Goal: Information Seeking & Learning: Learn about a topic

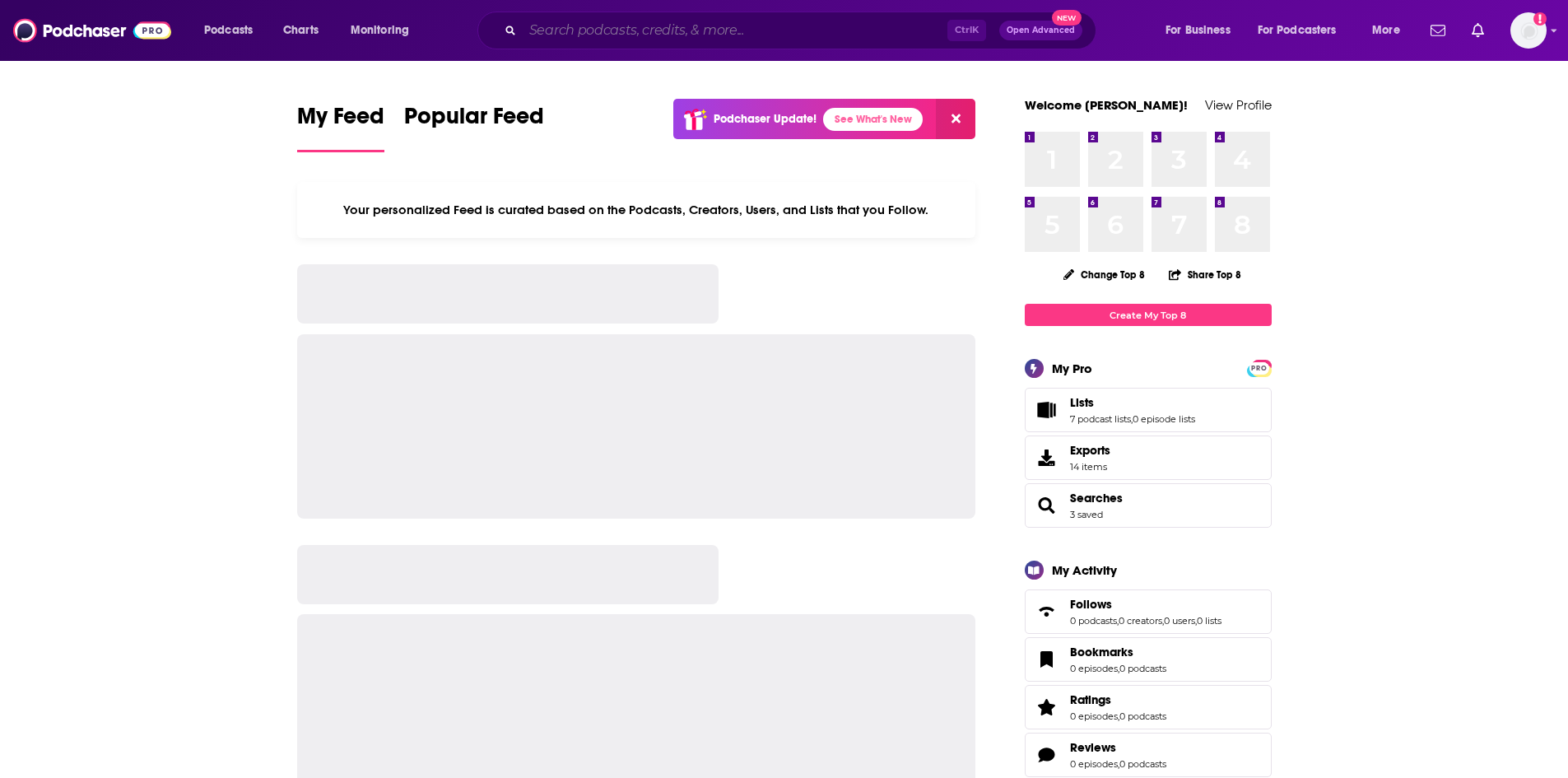
click at [607, 35] on input "Search podcasts, credits, & more..." at bounding box center [734, 31] width 425 height 26
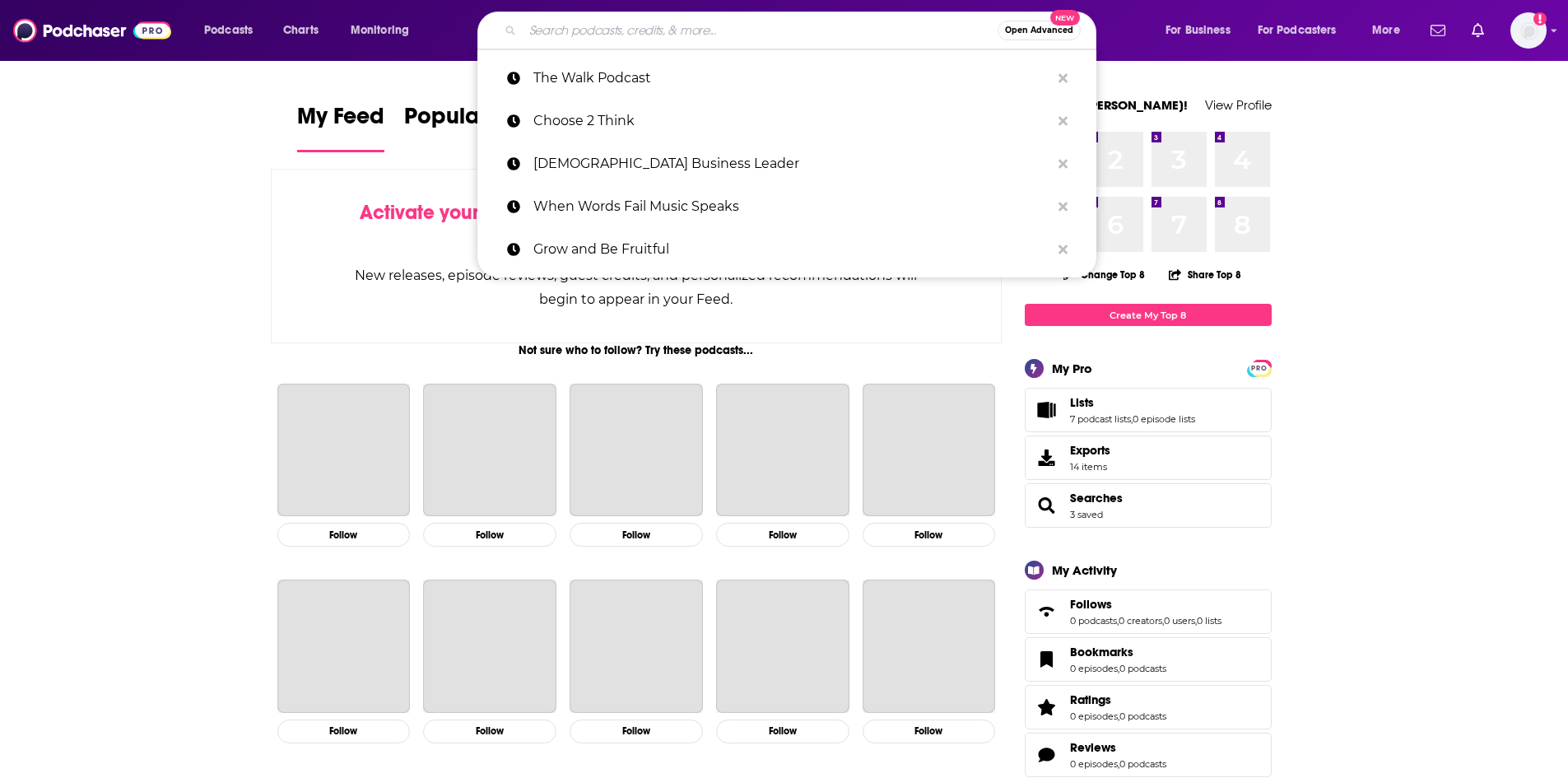
paste input "[DEMOGRAPHIC_DATA] Podcast"
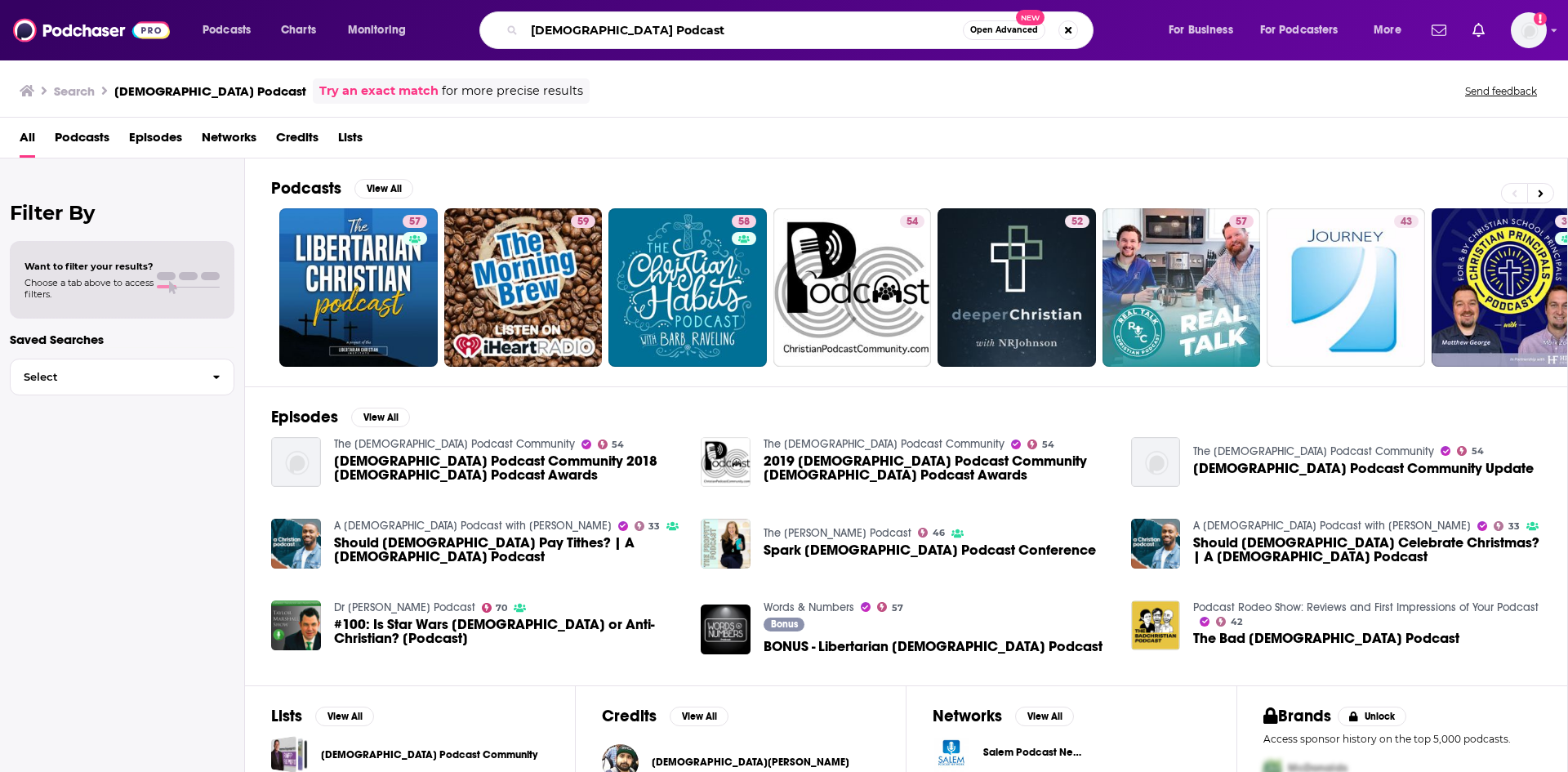
drag, startPoint x: 693, startPoint y: 38, endPoint x: 466, endPoint y: 52, distance: 227.4
click at [494, 51] on div "Podcasts Charts Monitoring [DEMOGRAPHIC_DATA] Podcast Open Advanced New For Bus…" at bounding box center [784, 30] width 1568 height 61
paste input "™"
type input "[DEMOGRAPHIC_DATA] Podcast™"
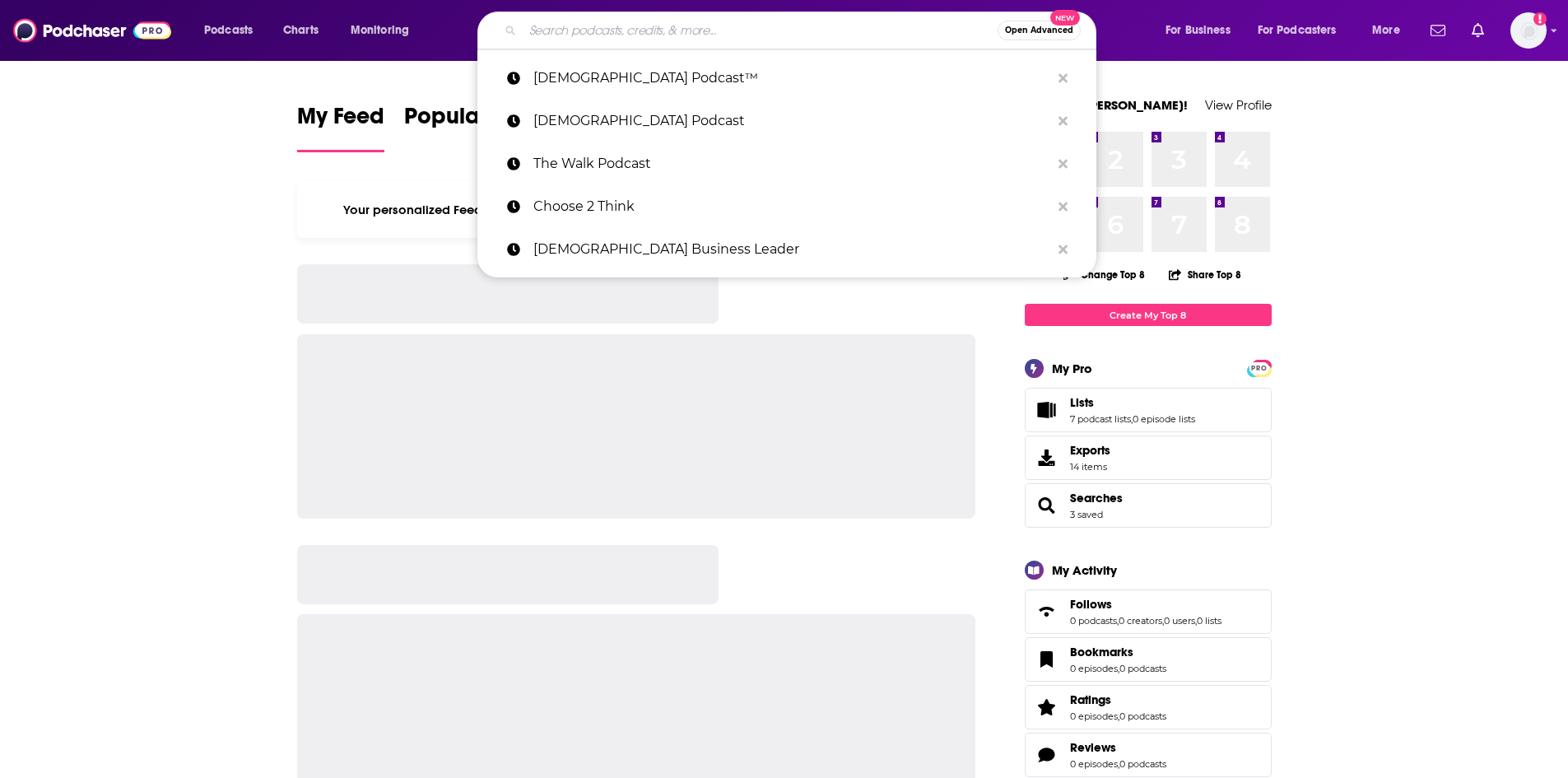
click at [655, 35] on input "Search podcasts, credits, & more..." at bounding box center [760, 31] width 475 height 26
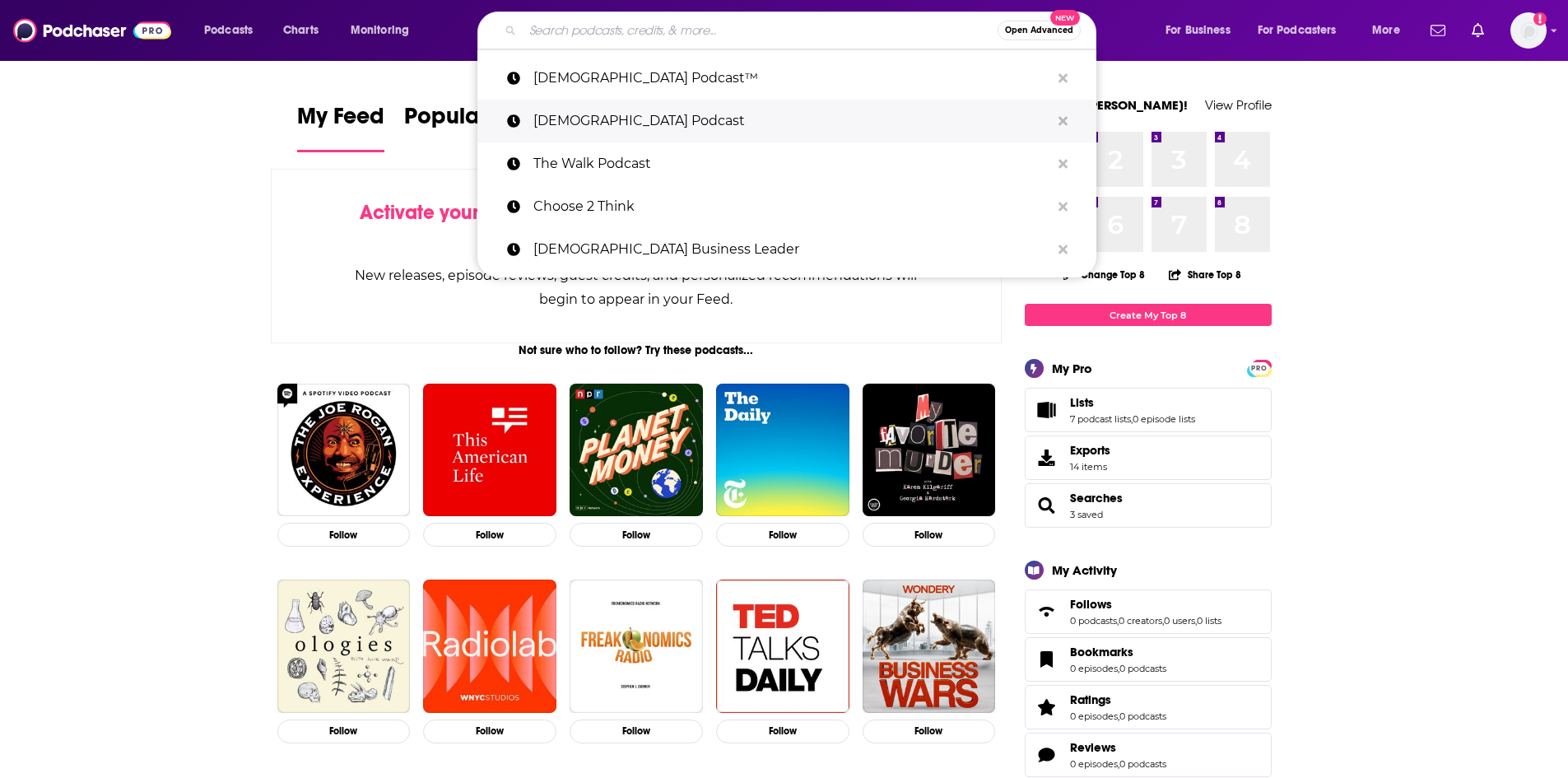
click at [585, 112] on p "[DEMOGRAPHIC_DATA] Podcast" at bounding box center [791, 121] width 517 height 43
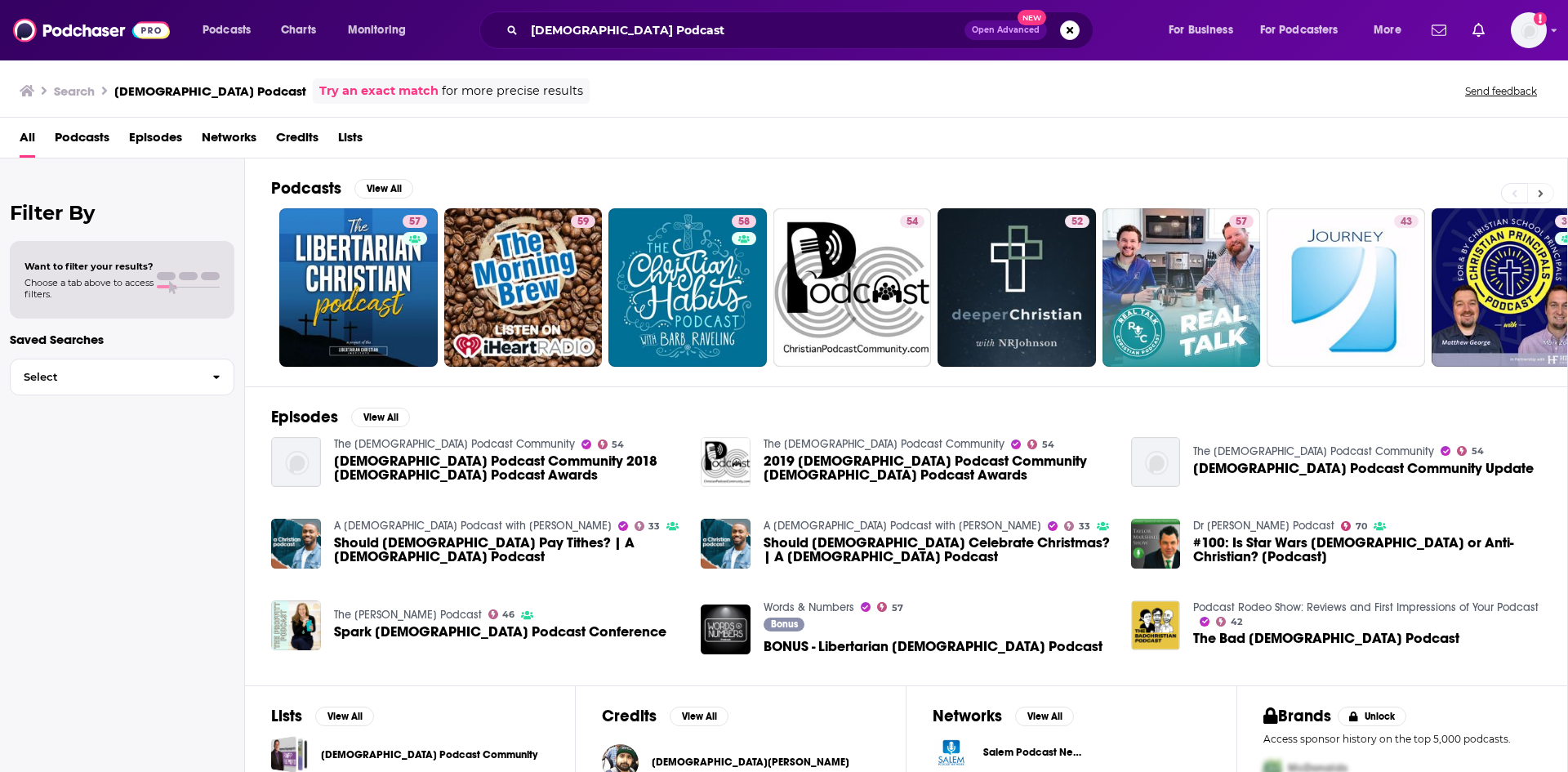
click at [1548, 192] on button at bounding box center [1541, 192] width 27 height 20
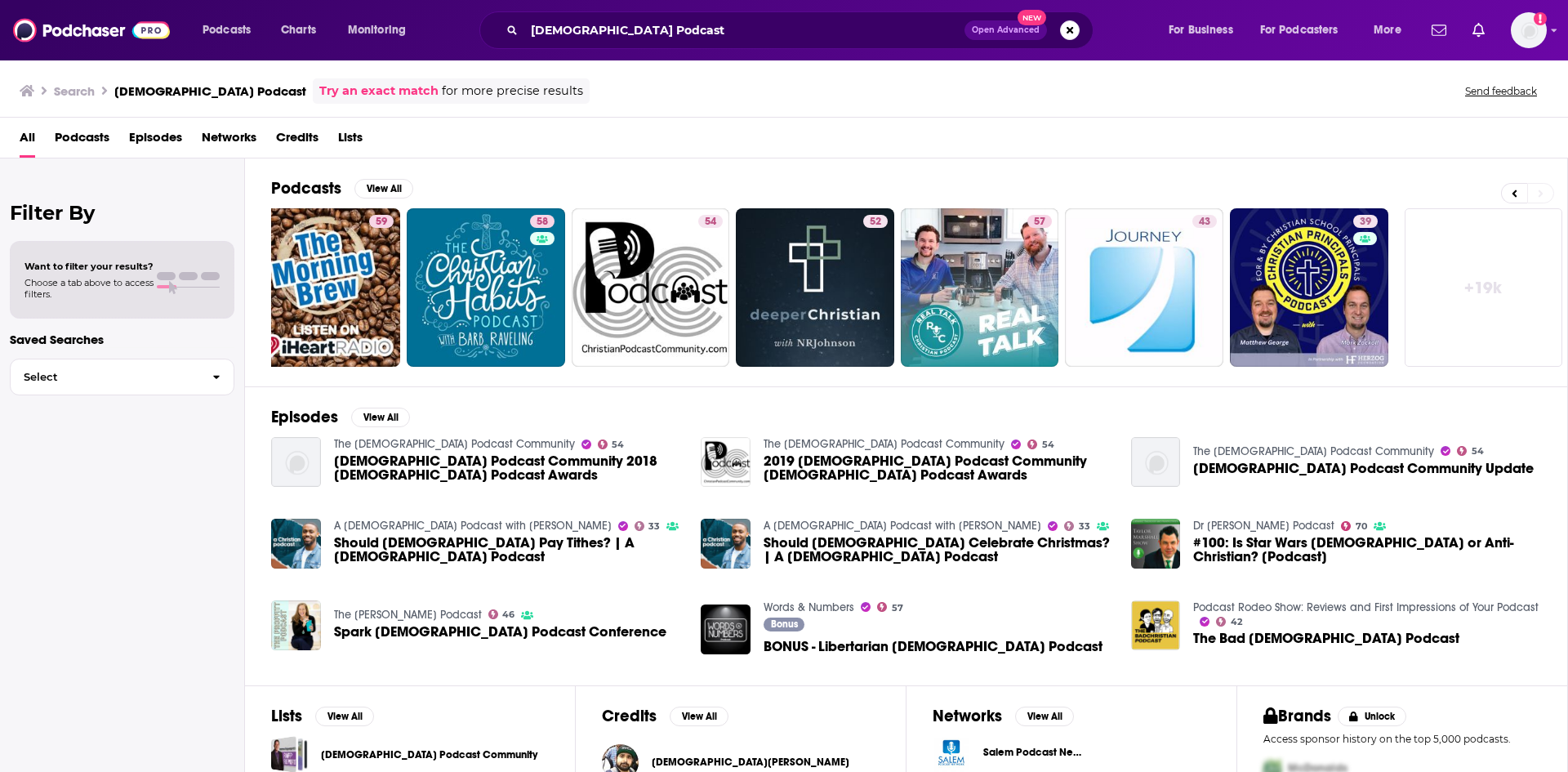
scroll to position [0, 203]
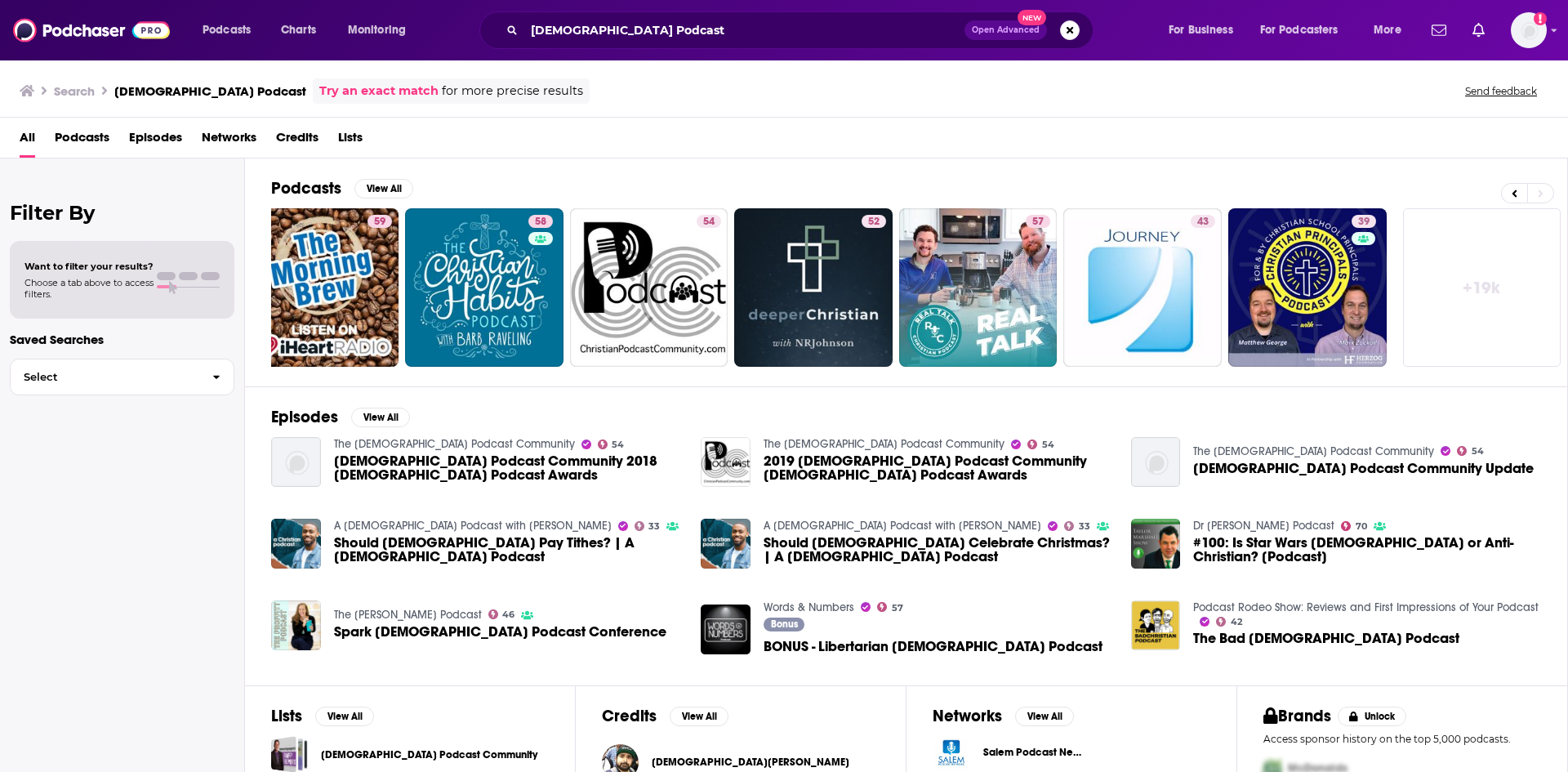
click at [1511, 270] on link "+ 19k" at bounding box center [1483, 287] width 159 height 159
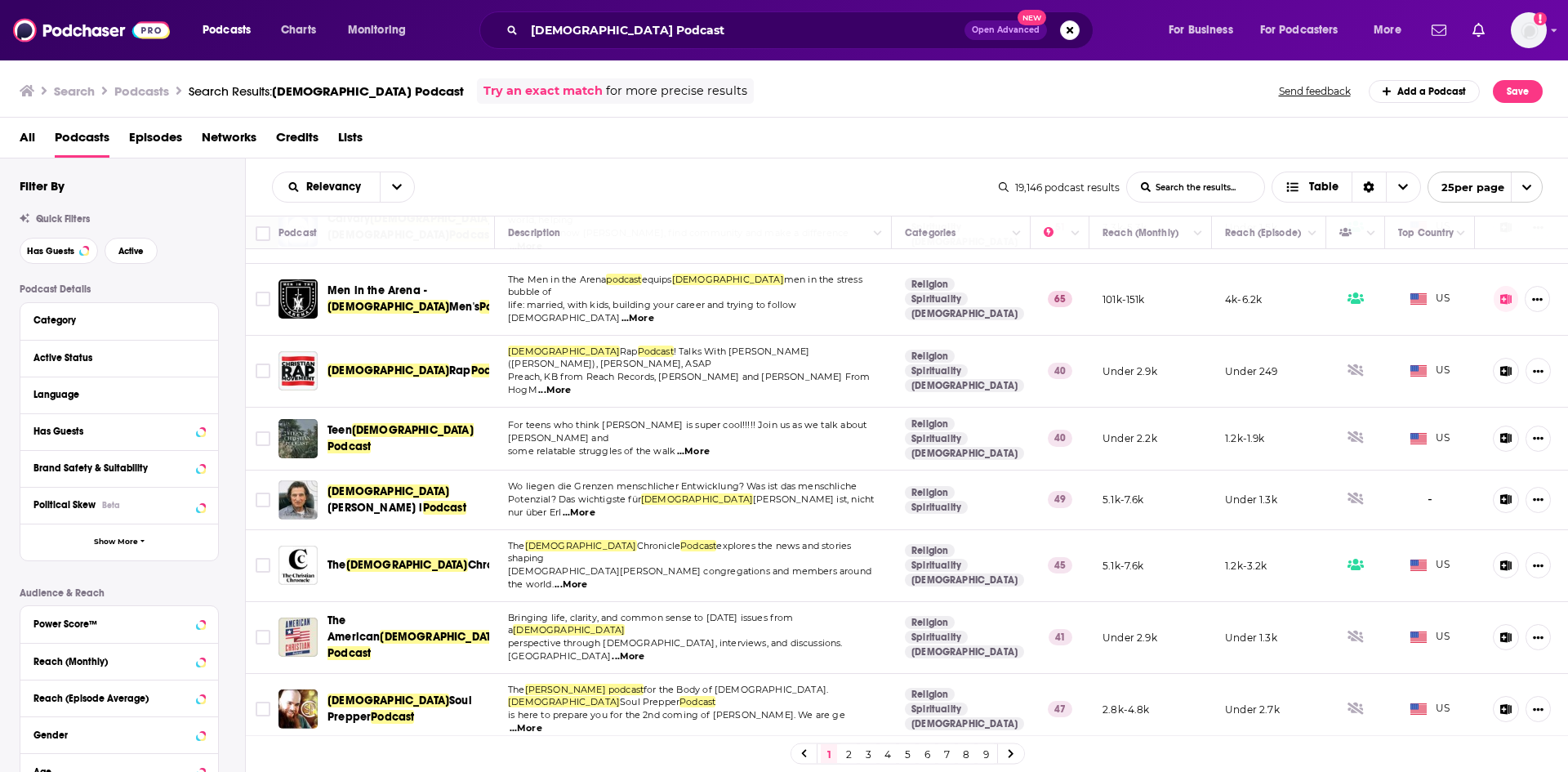
scroll to position [1092, 0]
click at [847, 754] on link "2" at bounding box center [849, 754] width 16 height 20
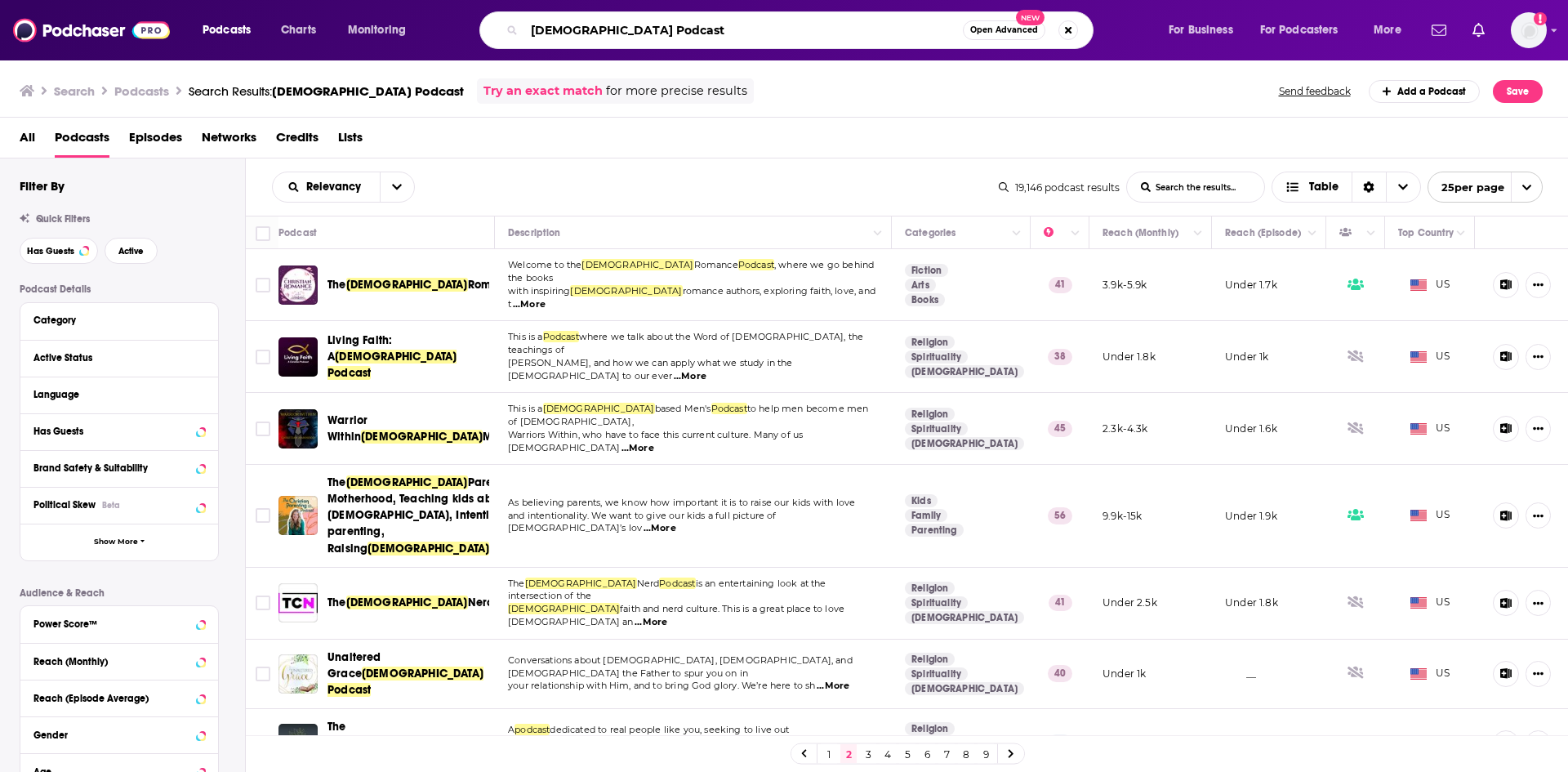
drag, startPoint x: 658, startPoint y: 28, endPoint x: 469, endPoint y: 30, distance: 189.0
click at [471, 29] on div "Christian Podcast Open Advanced New" at bounding box center [802, 30] width 698 height 38
type input "beto gudino"
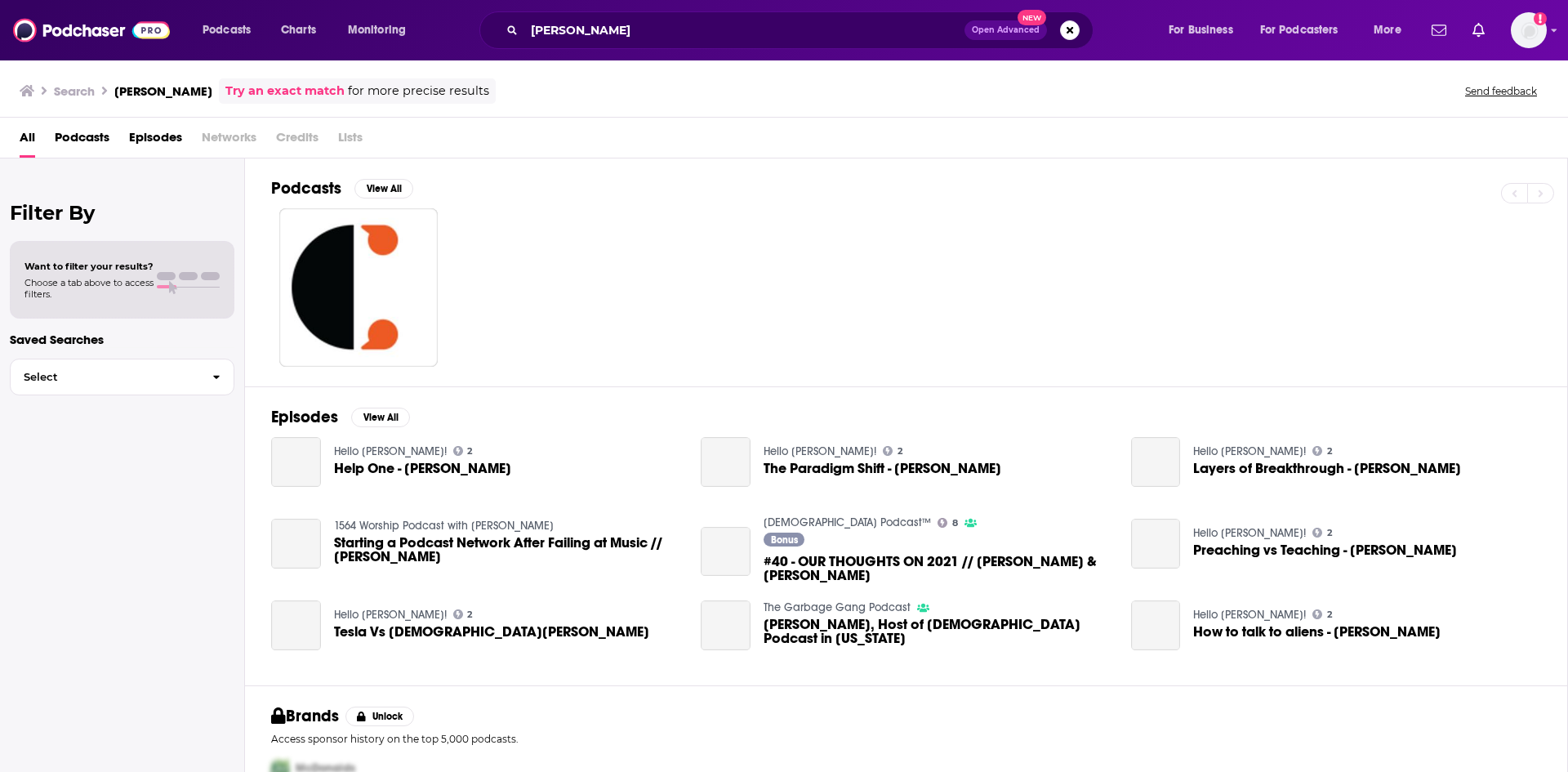
click at [270, 152] on div "All Podcasts Episodes Networks Credits Lists" at bounding box center [788, 141] width 1536 height 34
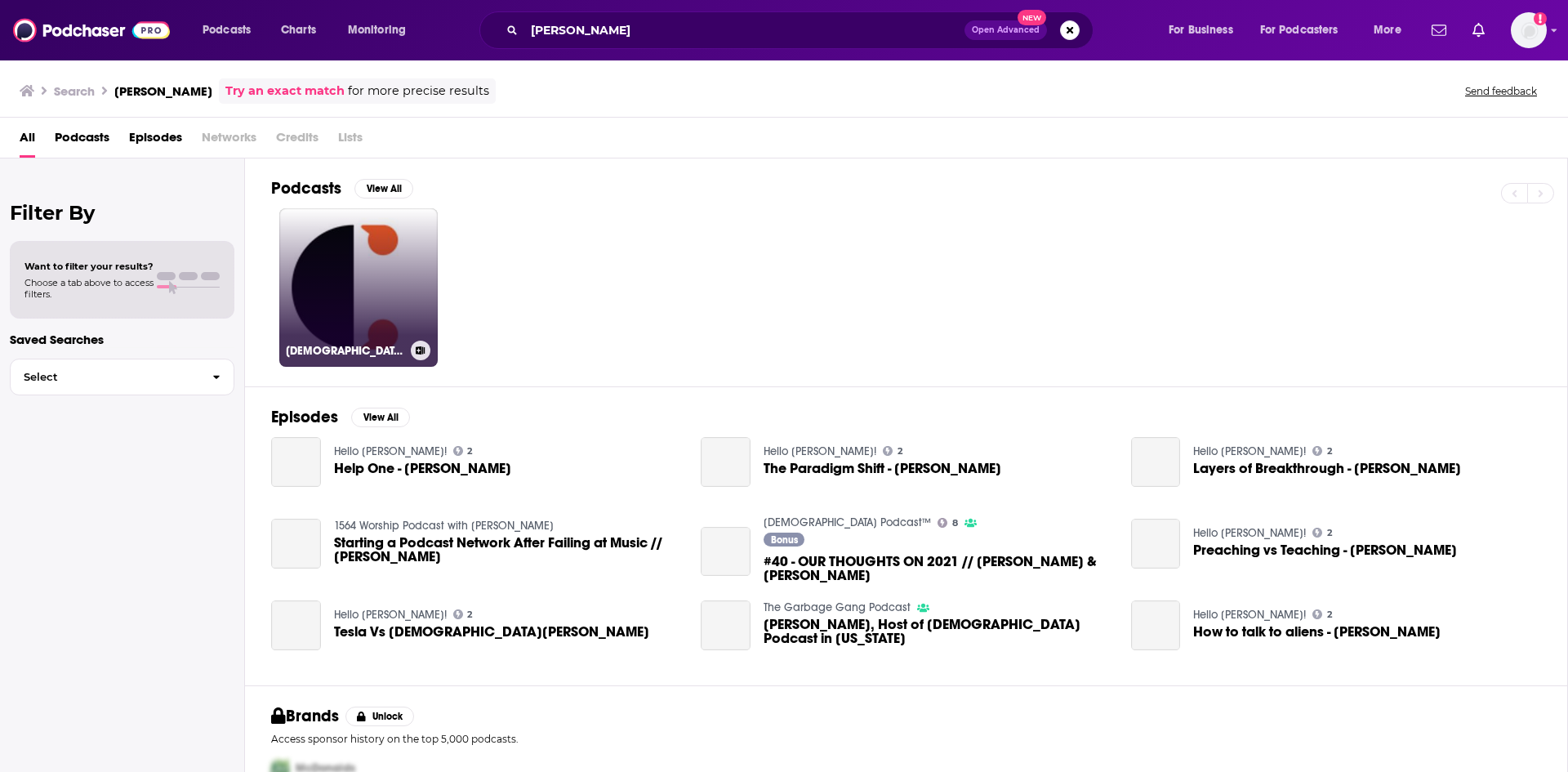
click at [370, 299] on link "[DEMOGRAPHIC_DATA] Podcast" at bounding box center [359, 287] width 159 height 159
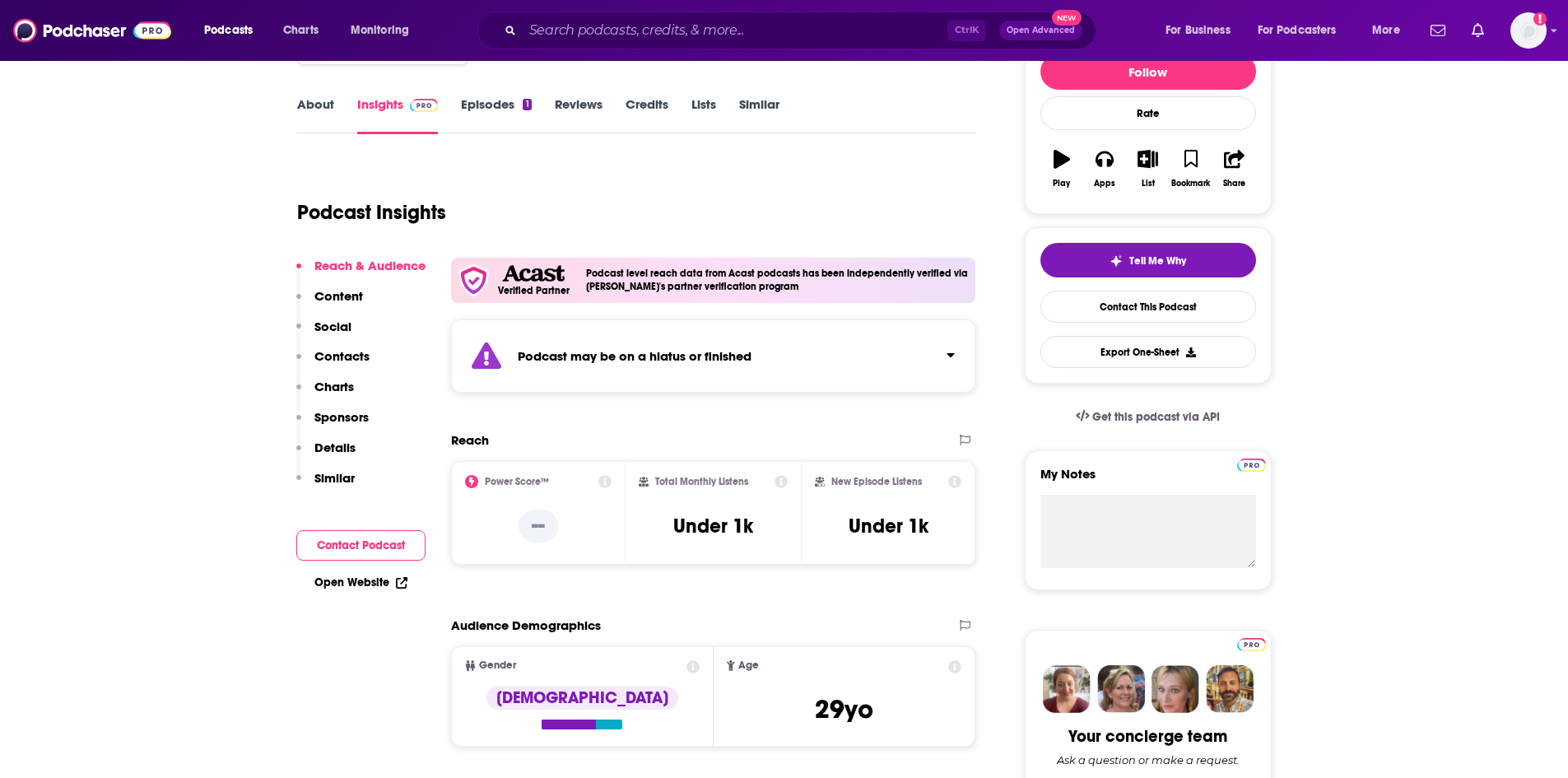
scroll to position [165, 0]
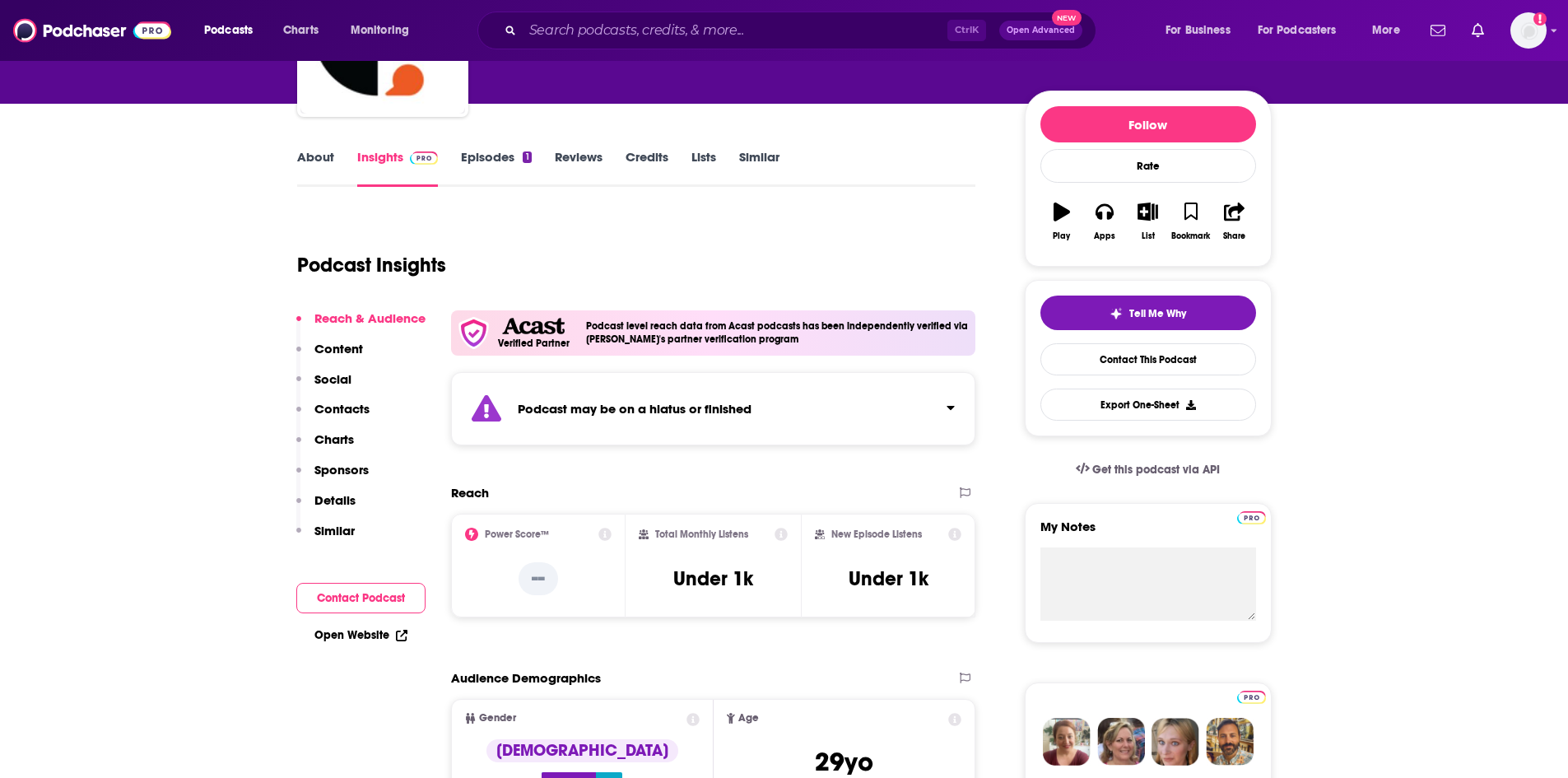
click at [321, 163] on link "About" at bounding box center [315, 168] width 37 height 38
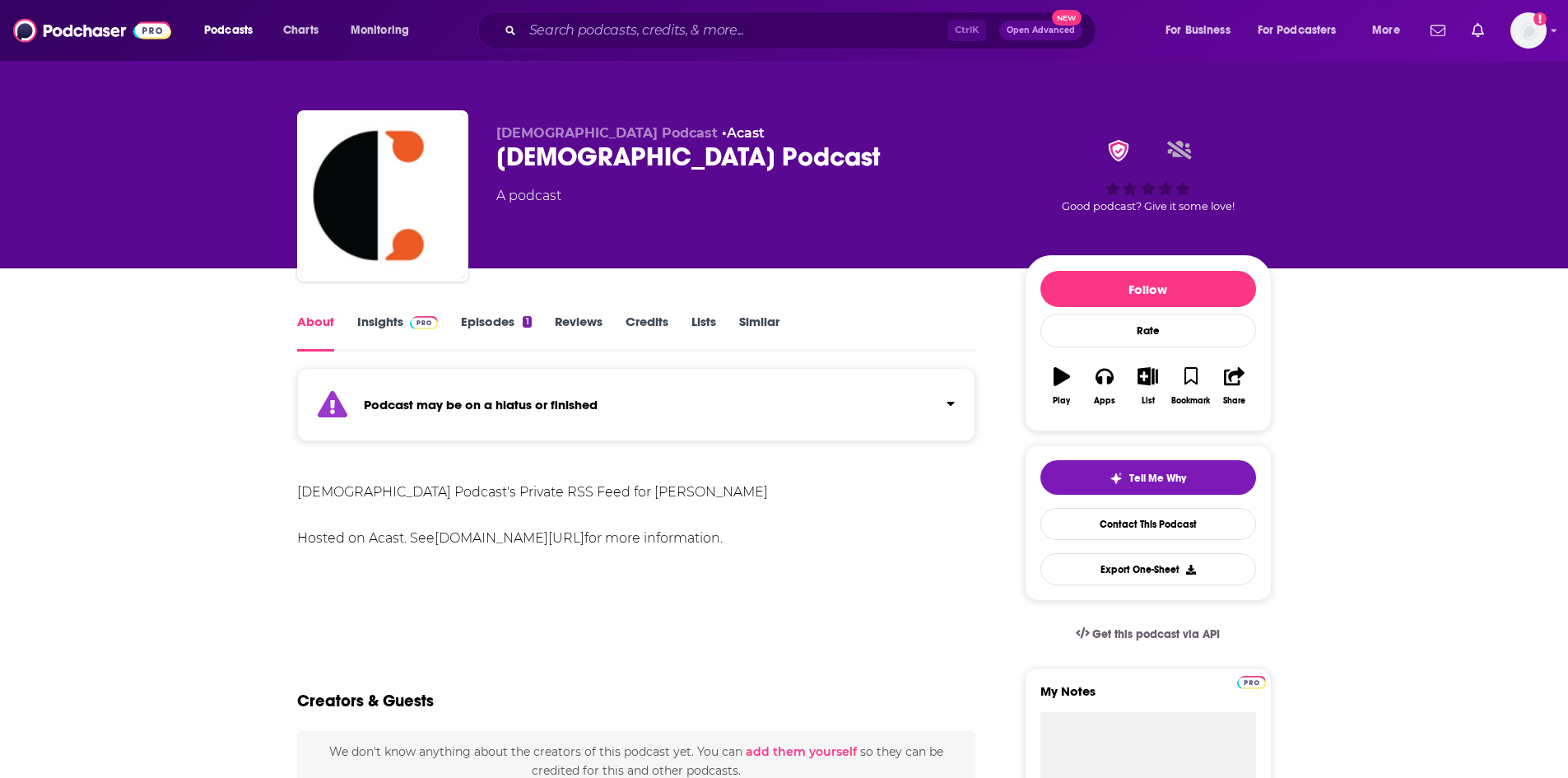
drag, startPoint x: 313, startPoint y: 483, endPoint x: 730, endPoint y: 543, distance: 421.3
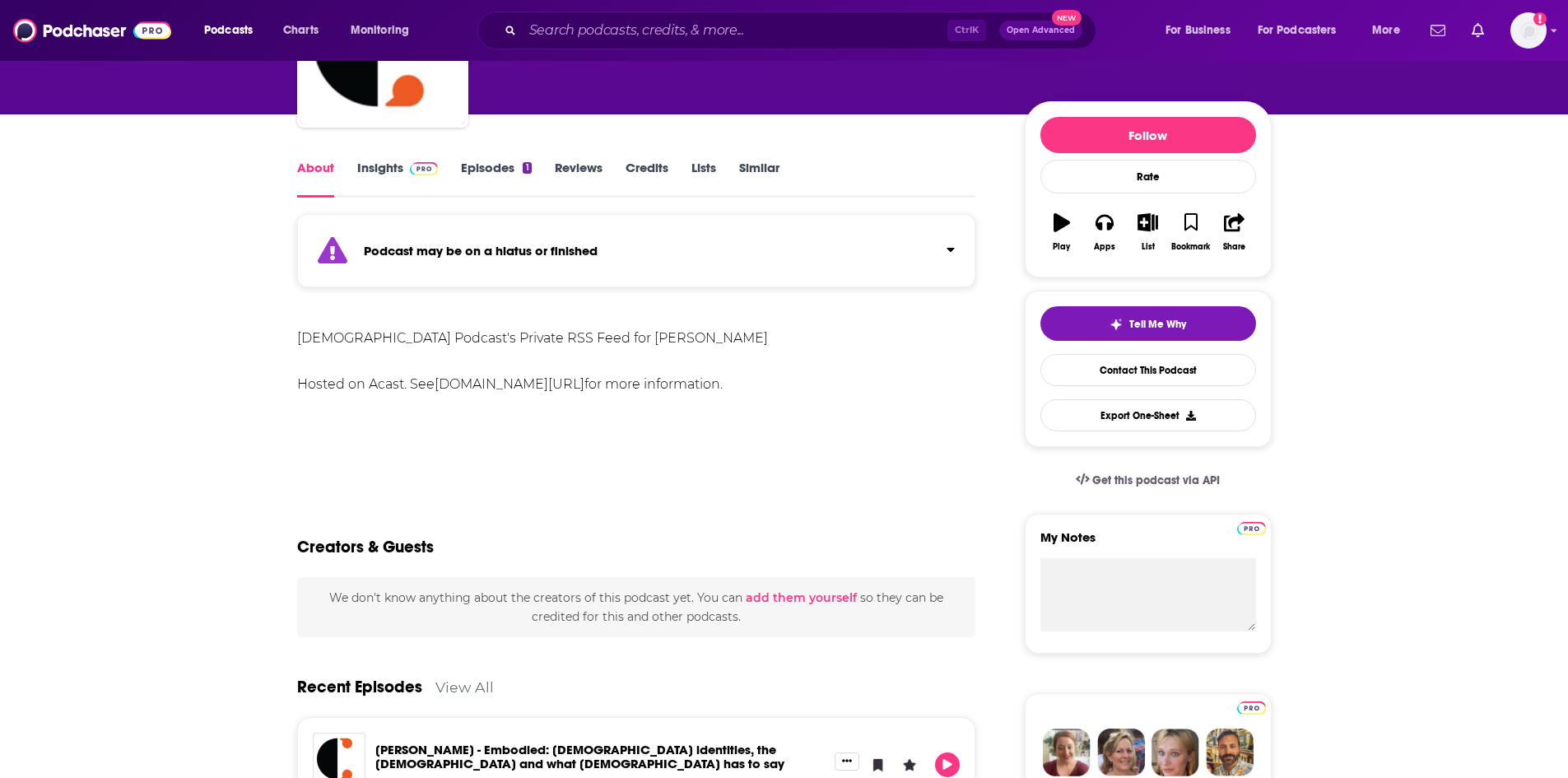
scroll to position [165, 0]
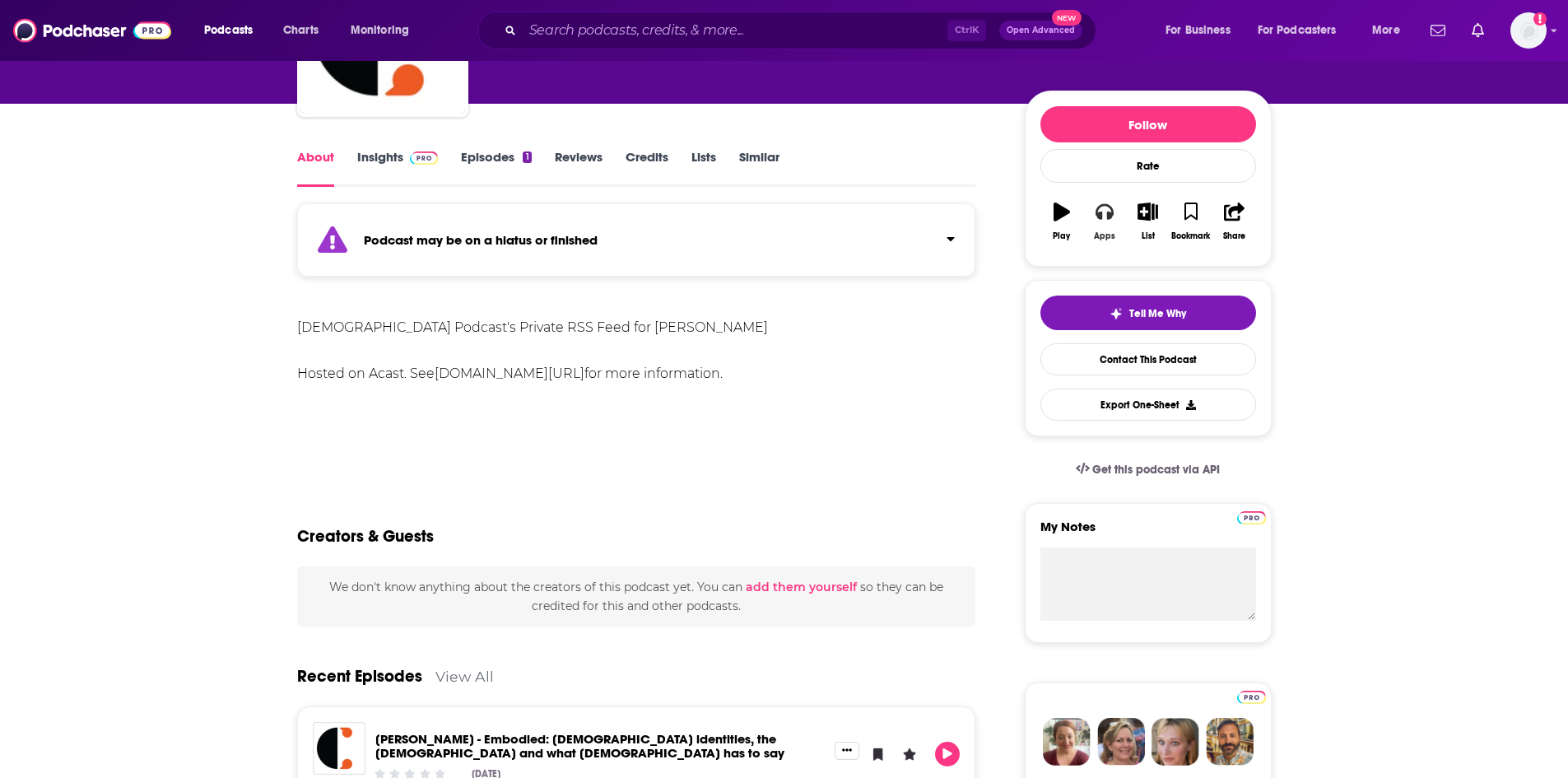
click at [1114, 219] on icon "button" at bounding box center [1105, 211] width 18 height 18
